Goal: Task Accomplishment & Management: Use online tool/utility

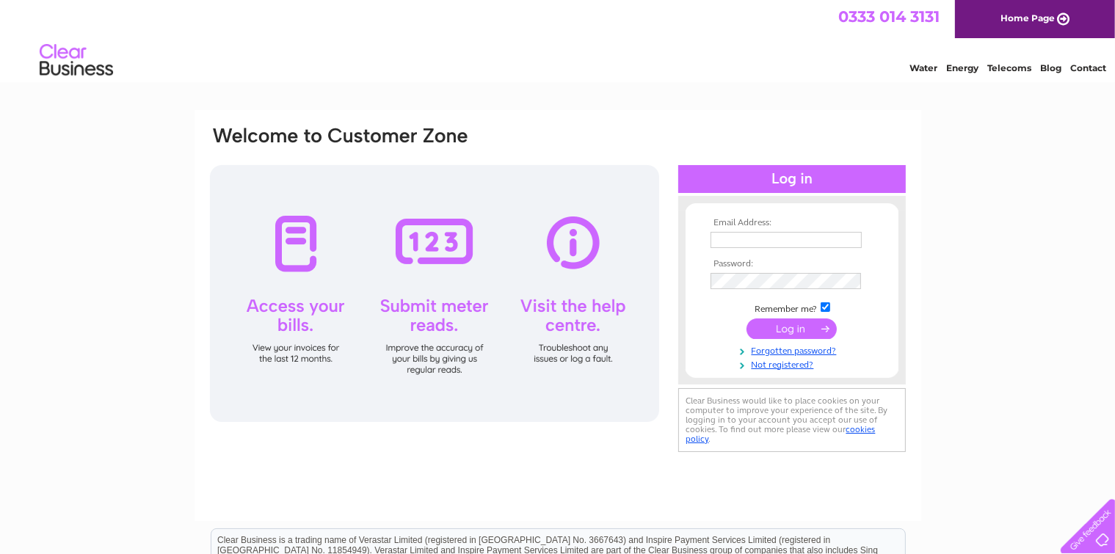
type input "[EMAIL_ADDRESS][DOMAIN_NAME]"
click at [761, 330] on input "submit" at bounding box center [792, 329] width 90 height 21
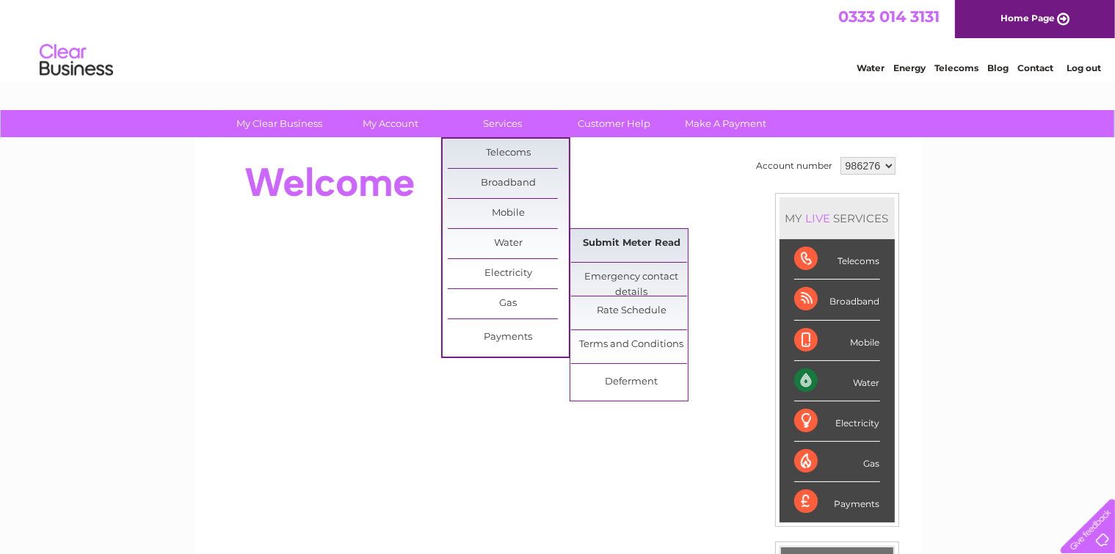
click at [617, 245] on link "Submit Meter Read" at bounding box center [631, 243] width 121 height 29
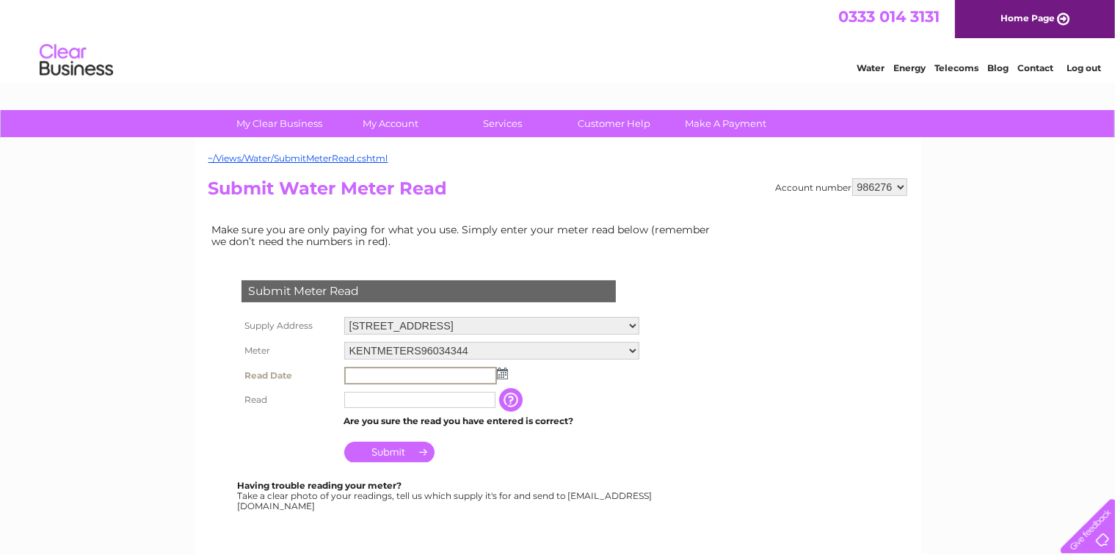
click at [410, 378] on input "text" at bounding box center [420, 376] width 153 height 18
click at [501, 374] on img at bounding box center [501, 373] width 11 height 12
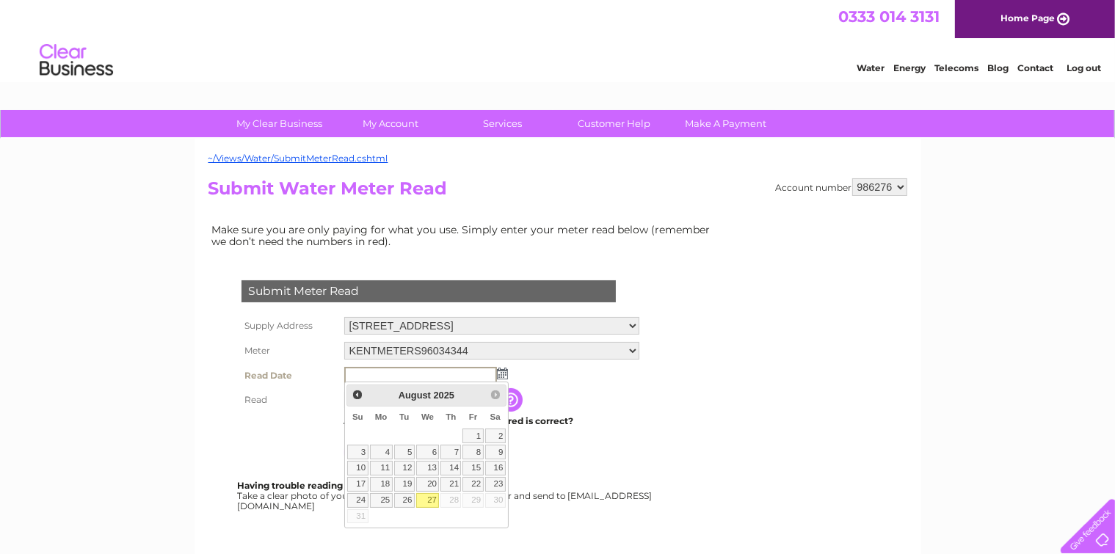
click at [426, 498] on link "27" at bounding box center [427, 500] width 23 height 15
type input "2025/08/27"
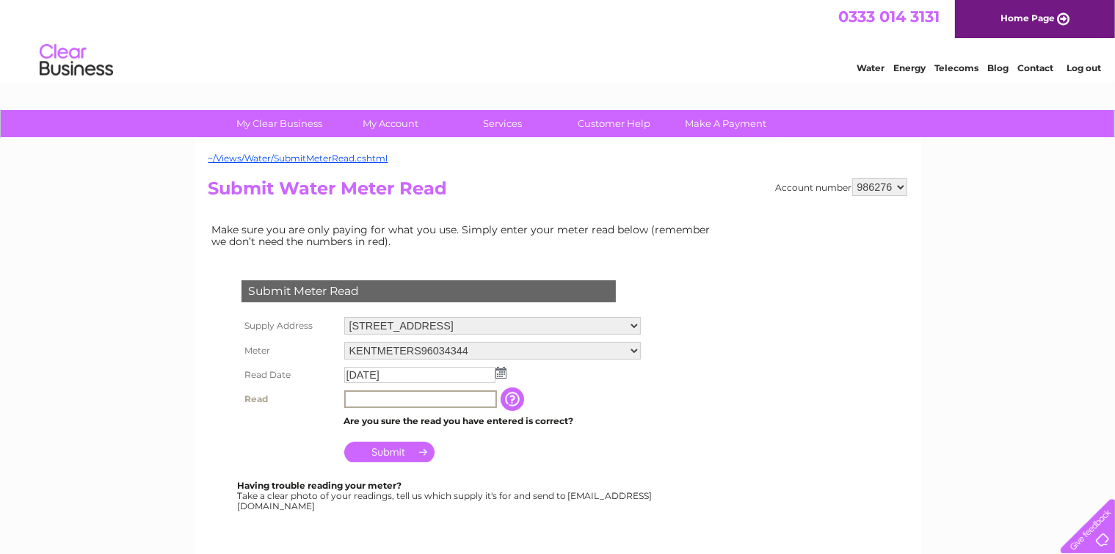
click at [371, 399] on input "text" at bounding box center [420, 400] width 153 height 18
type input "3918"
click at [377, 451] on input "Submit" at bounding box center [389, 451] width 90 height 21
